Goal: Navigation & Orientation: Understand site structure

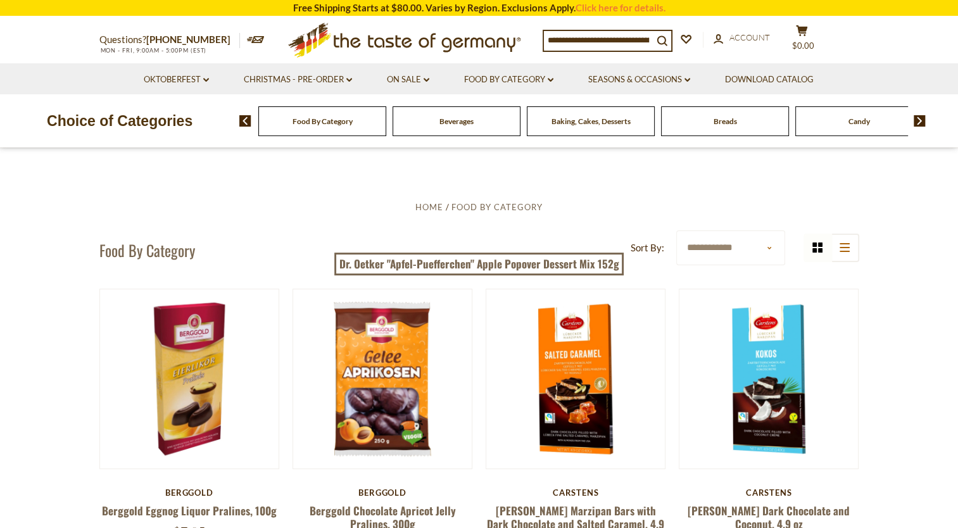
click at [387, 41] on icon at bounding box center [403, 38] width 232 height 30
